Goal: Information Seeking & Learning: Learn about a topic

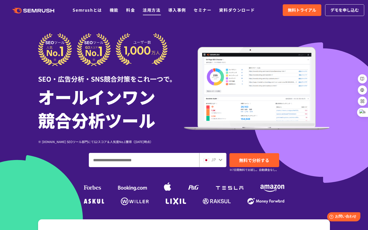
click at [151, 10] on link "活用方法" at bounding box center [152, 10] width 18 height 6
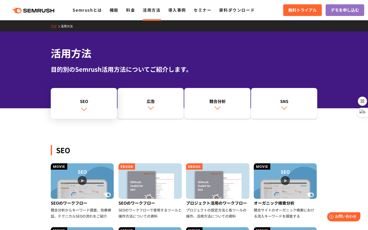
click at [85, 100] on div "SEO" at bounding box center [83, 101] width 61 height 6
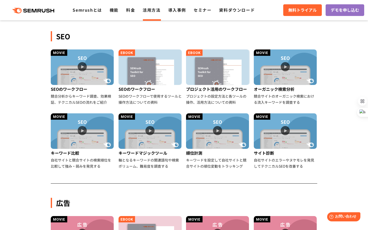
scroll to position [117, 0]
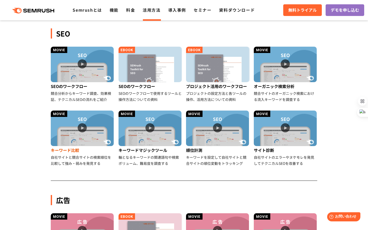
click at [83, 128] on img at bounding box center [82, 129] width 63 height 36
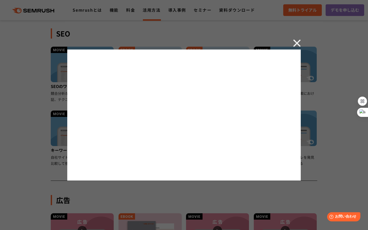
click at [297, 41] on img at bounding box center [297, 43] width 8 height 8
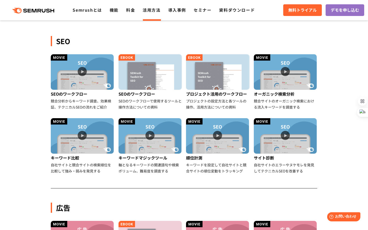
scroll to position [115, 0]
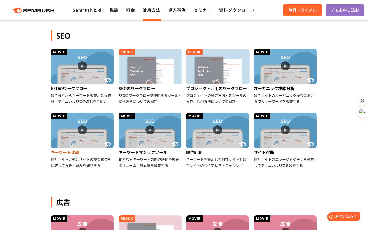
click at [79, 126] on img at bounding box center [82, 131] width 63 height 36
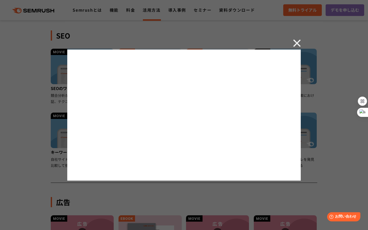
click at [298, 42] on img at bounding box center [297, 43] width 8 height 8
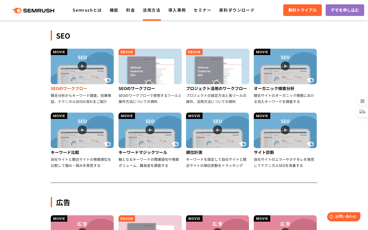
click at [87, 63] on img at bounding box center [82, 67] width 63 height 36
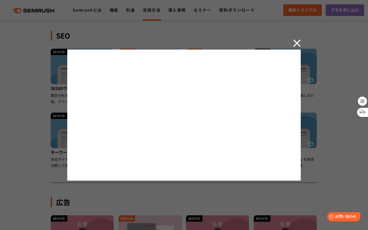
click at [297, 44] on img at bounding box center [297, 43] width 8 height 8
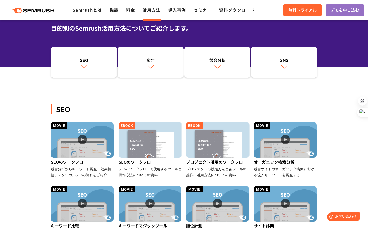
scroll to position [52, 0]
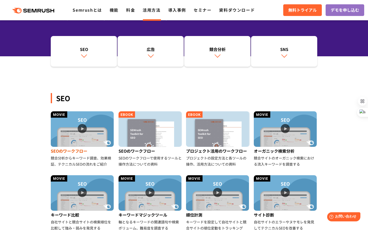
click at [82, 129] on img at bounding box center [82, 129] width 63 height 36
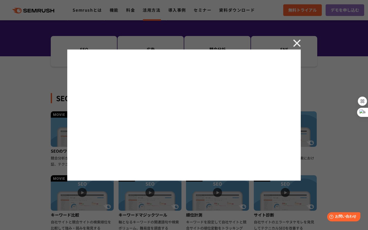
click at [303, 40] on div at bounding box center [184, 115] width 368 height 230
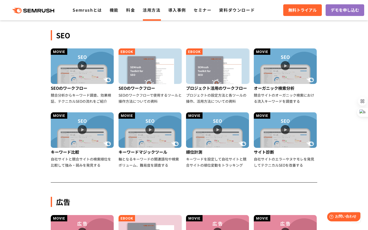
scroll to position [101, 0]
